Goal: Task Accomplishment & Management: Manage account settings

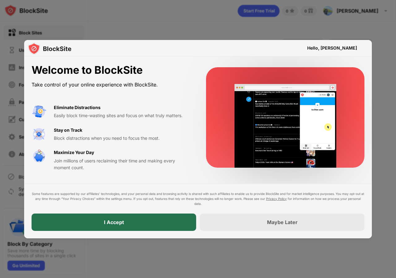
click at [128, 223] on div "I Accept" at bounding box center [114, 221] width 165 height 17
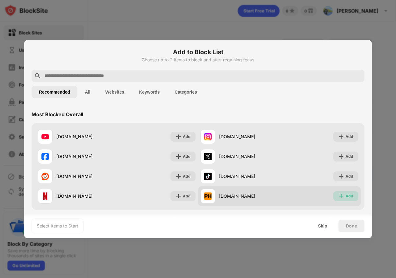
click at [337, 200] on div "Add" at bounding box center [346, 196] width 25 height 10
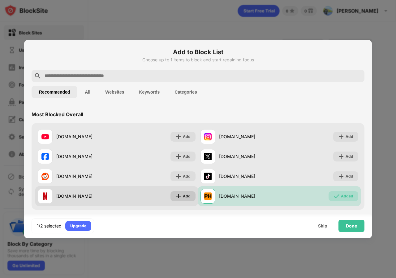
click at [184, 195] on div "Add" at bounding box center [187, 196] width 8 height 6
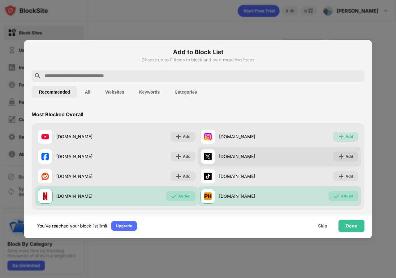
drag, startPoint x: 344, startPoint y: 136, endPoint x: 341, endPoint y: 146, distance: 10.7
click at [346, 137] on div "Add" at bounding box center [350, 136] width 8 height 6
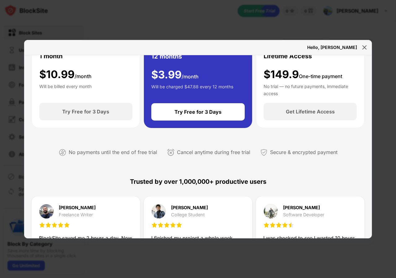
scroll to position [124, 0]
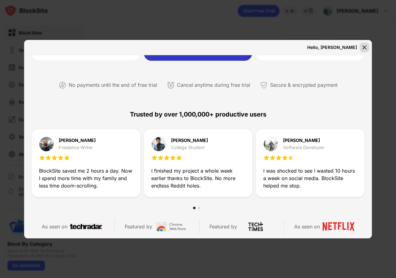
click at [366, 51] on div at bounding box center [365, 47] width 10 height 10
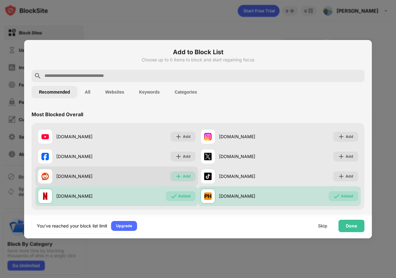
click at [184, 174] on div "Add" at bounding box center [187, 176] width 8 height 6
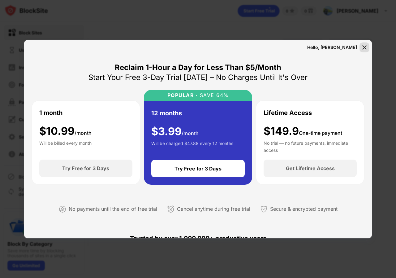
click at [363, 48] on img at bounding box center [365, 47] width 6 height 6
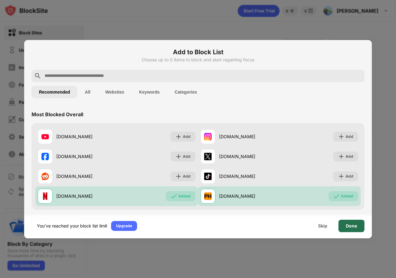
click at [352, 227] on div "Done" at bounding box center [351, 225] width 11 height 5
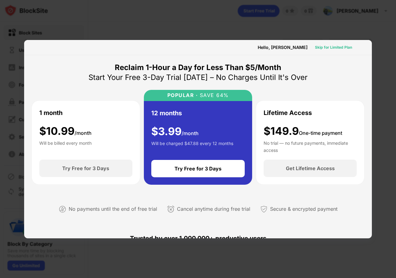
click at [332, 47] on div "Skip for Limited Plan" at bounding box center [333, 47] width 37 height 6
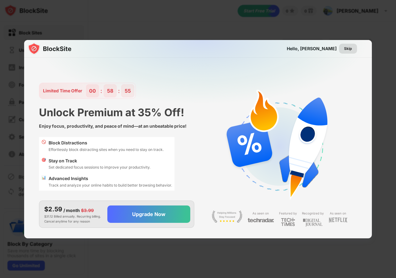
click at [351, 51] on div "Skip" at bounding box center [348, 49] width 8 height 6
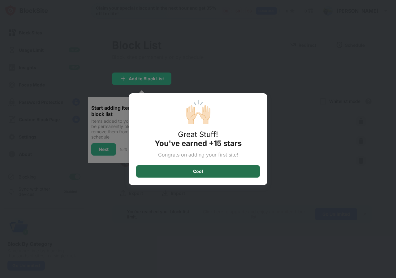
click at [179, 174] on div "Cool" at bounding box center [198, 171] width 124 height 12
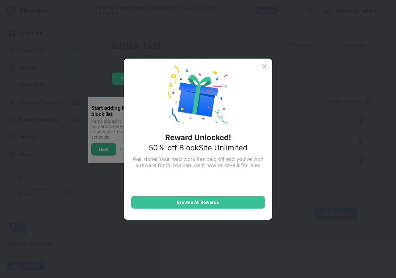
click at [263, 67] on img at bounding box center [264, 66] width 7 height 7
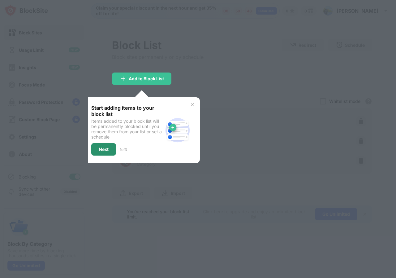
click at [108, 148] on div "Next" at bounding box center [104, 149] width 10 height 5
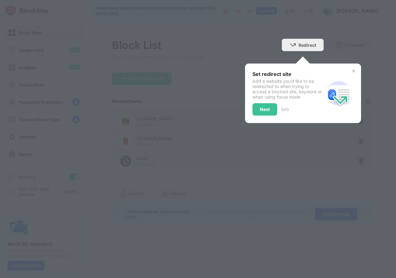
click at [352, 69] on img at bounding box center [354, 70] width 5 height 5
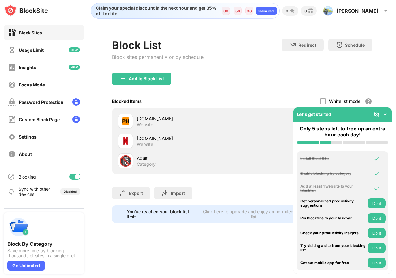
click at [384, 113] on img at bounding box center [385, 114] width 6 height 6
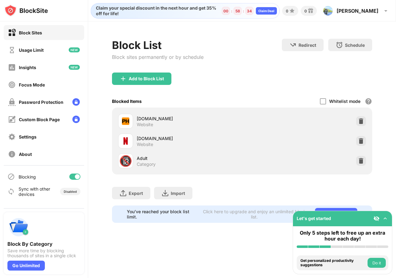
click at [377, 267] on button "Do it" at bounding box center [377, 263] width 18 height 10
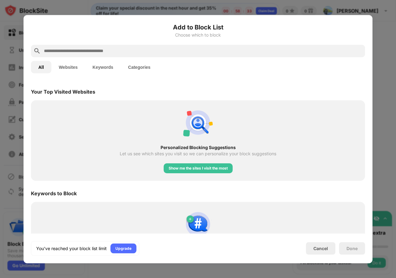
scroll to position [216, 0]
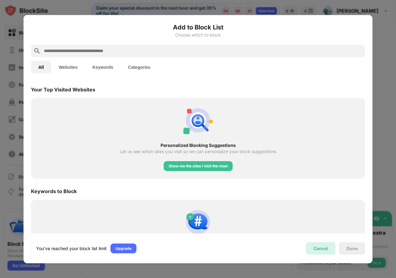
click at [317, 246] on div "Cancel" at bounding box center [321, 248] width 15 height 5
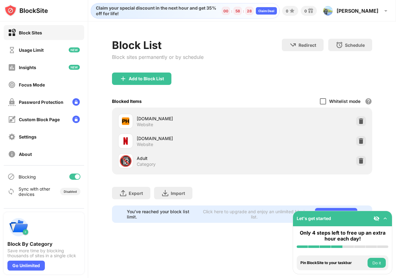
click at [325, 102] on div at bounding box center [323, 101] width 6 height 6
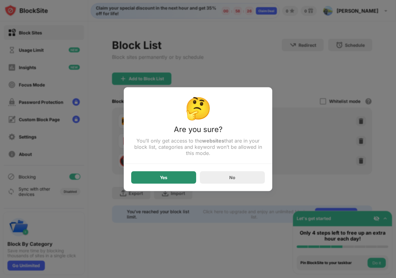
click at [172, 176] on div "Yes" at bounding box center [163, 177] width 65 height 12
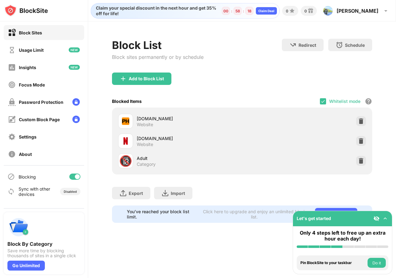
click at [385, 218] on img at bounding box center [385, 218] width 6 height 6
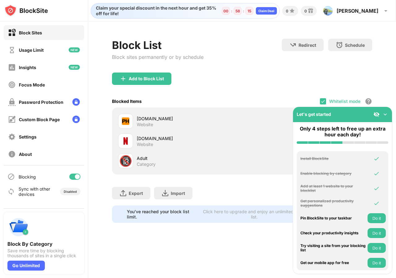
click at [386, 117] on img at bounding box center [385, 114] width 6 height 6
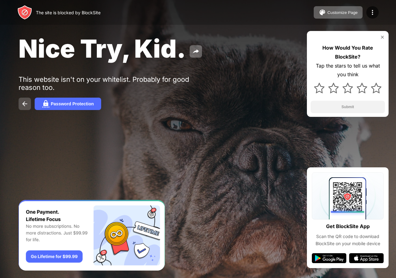
click at [26, 100] on button at bounding box center [25, 104] width 12 height 12
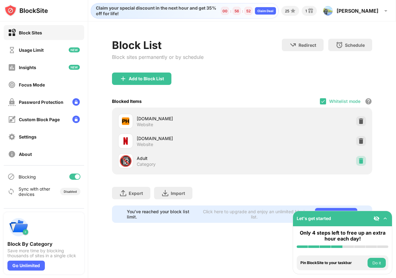
click at [361, 159] on img at bounding box center [361, 161] width 6 height 6
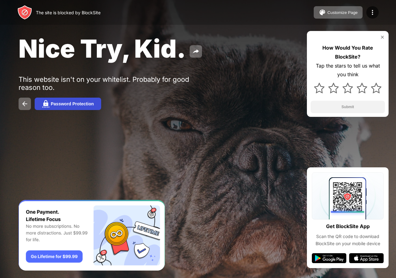
click at [80, 103] on div "Password Protection" at bounding box center [72, 103] width 43 height 5
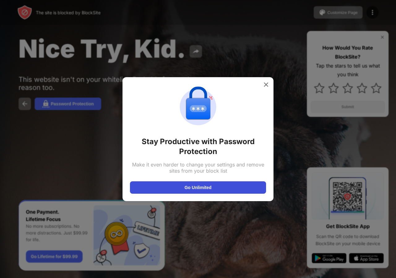
click at [192, 186] on button "Go Unlimited" at bounding box center [198, 187] width 136 height 12
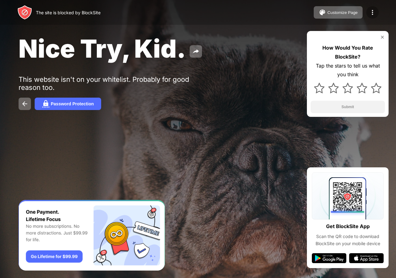
click at [371, 14] on img at bounding box center [372, 12] width 7 height 7
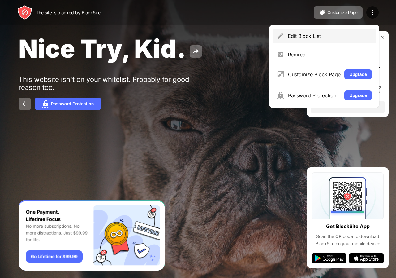
click at [317, 35] on div "Edit Block List" at bounding box center [330, 36] width 84 height 6
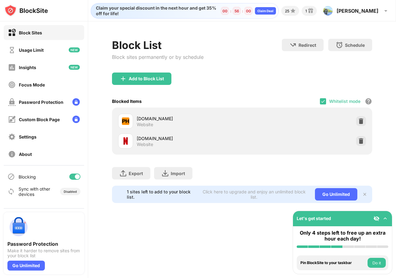
click at [74, 177] on div at bounding box center [74, 176] width 11 height 6
